Goal: Information Seeking & Learning: Find contact information

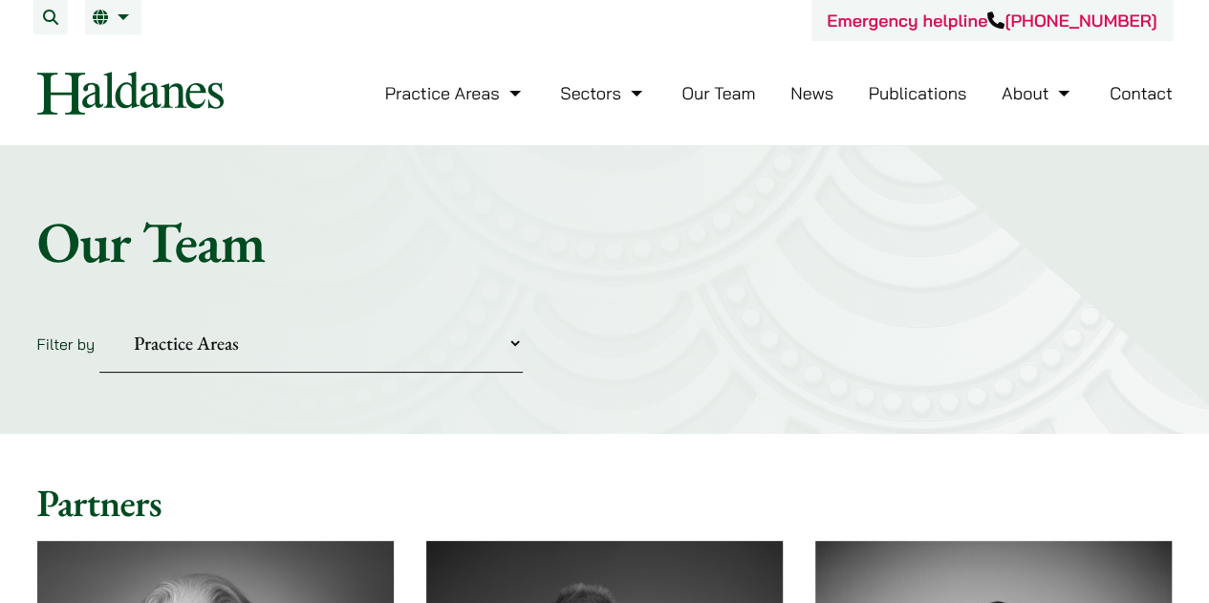
click at [675, 357] on form "Filter by Practice Areas Antitrust and Competition Civil Litigation & Dispute R…" at bounding box center [605, 343] width 1136 height 58
click at [1147, 101] on link "Contact" at bounding box center [1141, 93] width 63 height 22
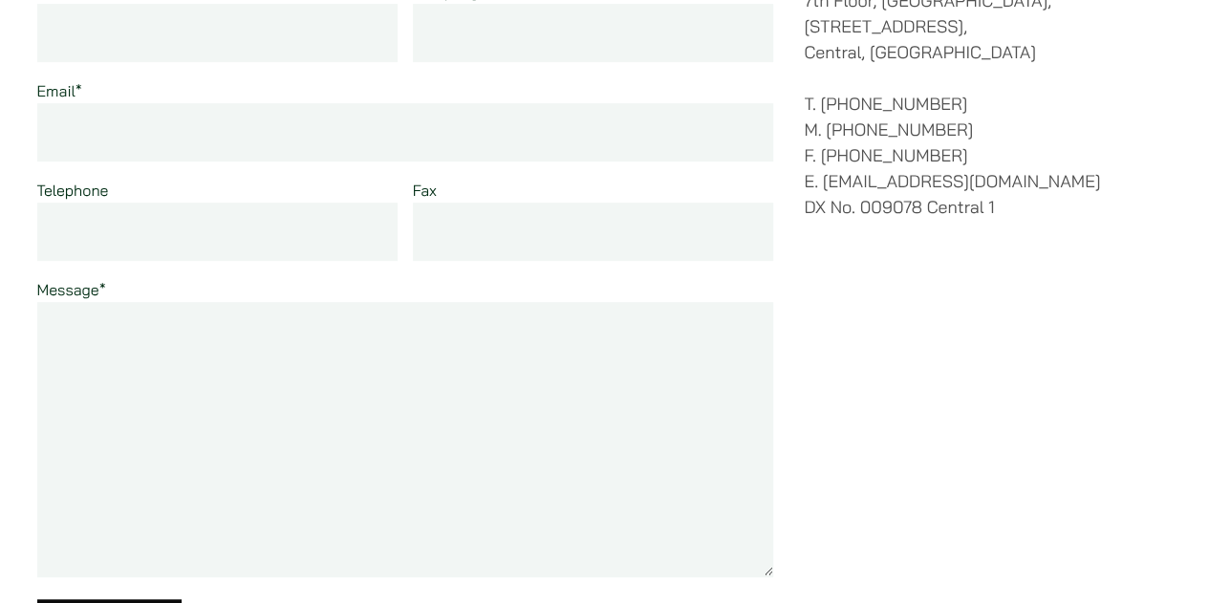
scroll to position [394, 0]
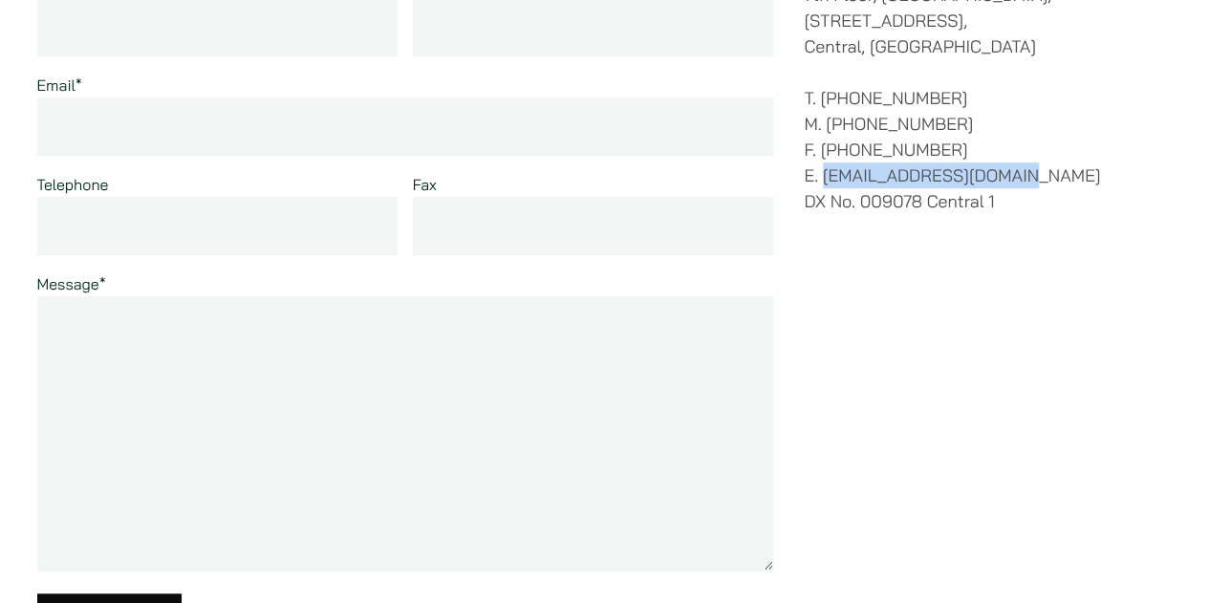
drag, startPoint x: 991, startPoint y: 155, endPoint x: 824, endPoint y: 148, distance: 167.4
click at [824, 148] on p "T. (852) 2868 1234 M. (852) 9763 5524 F. (852) 2845 1637 E. enquiries@haldanes.…" at bounding box center [988, 149] width 368 height 129
copy p "[EMAIL_ADDRESS][DOMAIN_NAME]"
